Goal: Navigation & Orientation: Go to known website

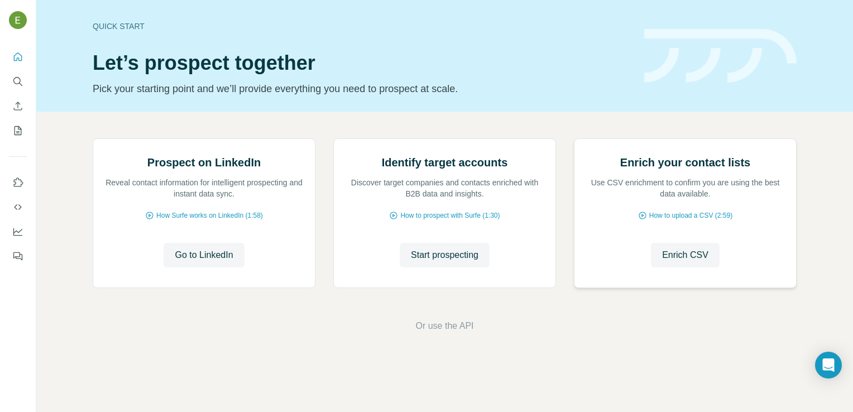
scroll to position [14, 0]
click at [199, 262] on span "Go to LinkedIn" at bounding box center [204, 254] width 58 height 13
click at [20, 26] on img at bounding box center [18, 20] width 18 height 18
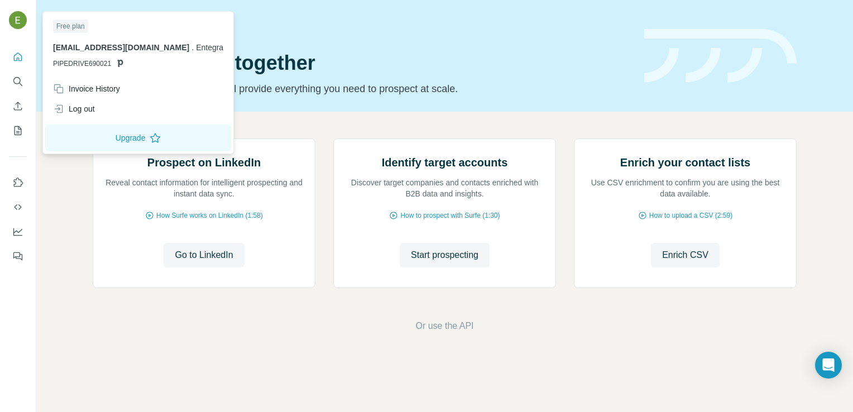
click at [295, 26] on div "Quick start Let’s prospect together Pick your starting point and we’ll provide …" at bounding box center [362, 56] width 538 height 82
click at [17, 17] on img at bounding box center [18, 20] width 18 height 18
click at [579, 52] on h1 "Let’s prospect together" at bounding box center [362, 63] width 538 height 22
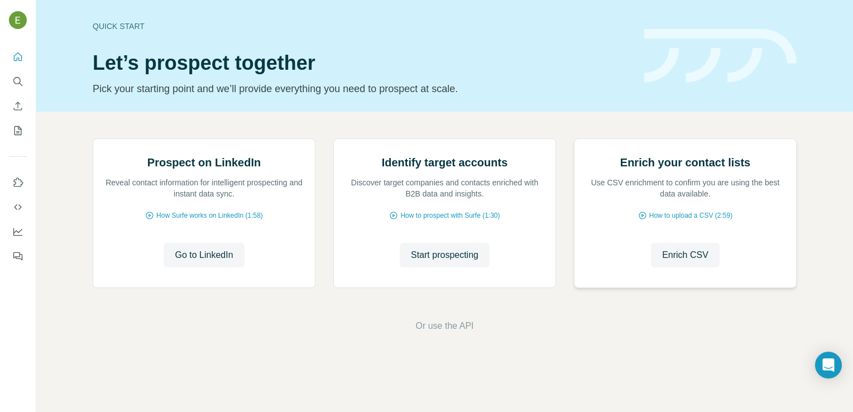
scroll to position [0, 0]
